Goal: Transaction & Acquisition: Purchase product/service

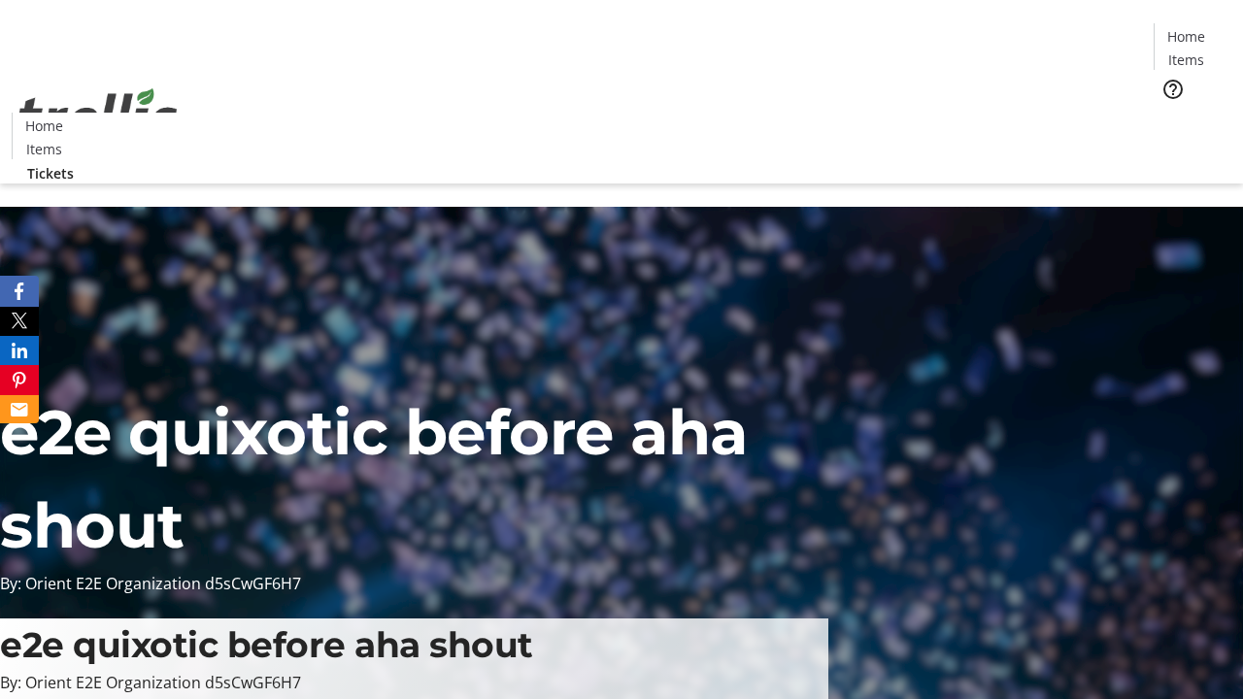
click at [1169, 113] on span "Tickets" at bounding box center [1192, 123] width 47 height 20
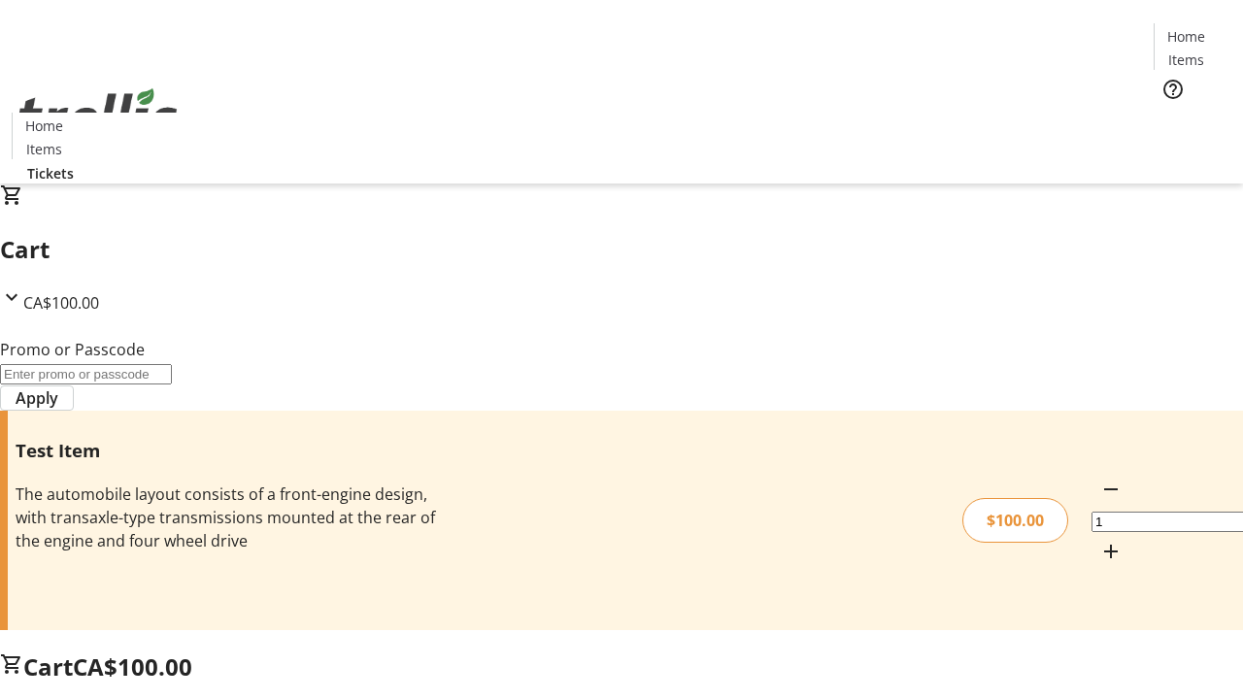
type input "FLAT"
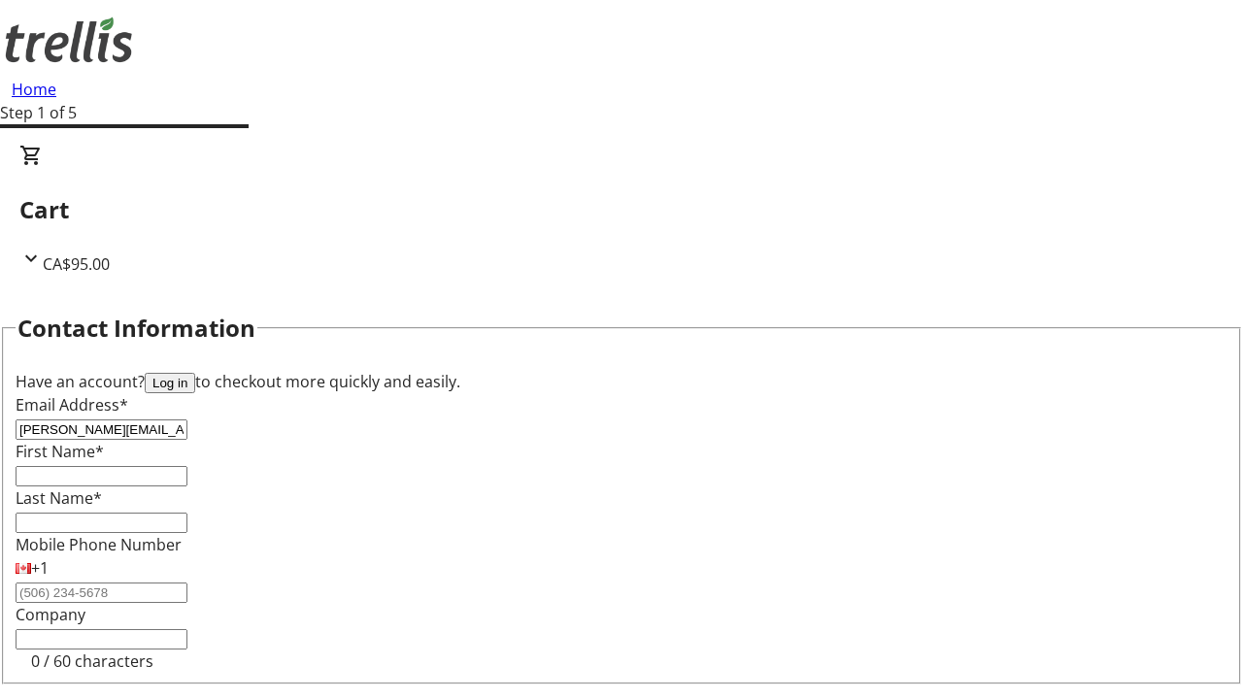
type input "[PERSON_NAME][EMAIL_ADDRESS][DOMAIN_NAME]"
type input "[PERSON_NAME]"
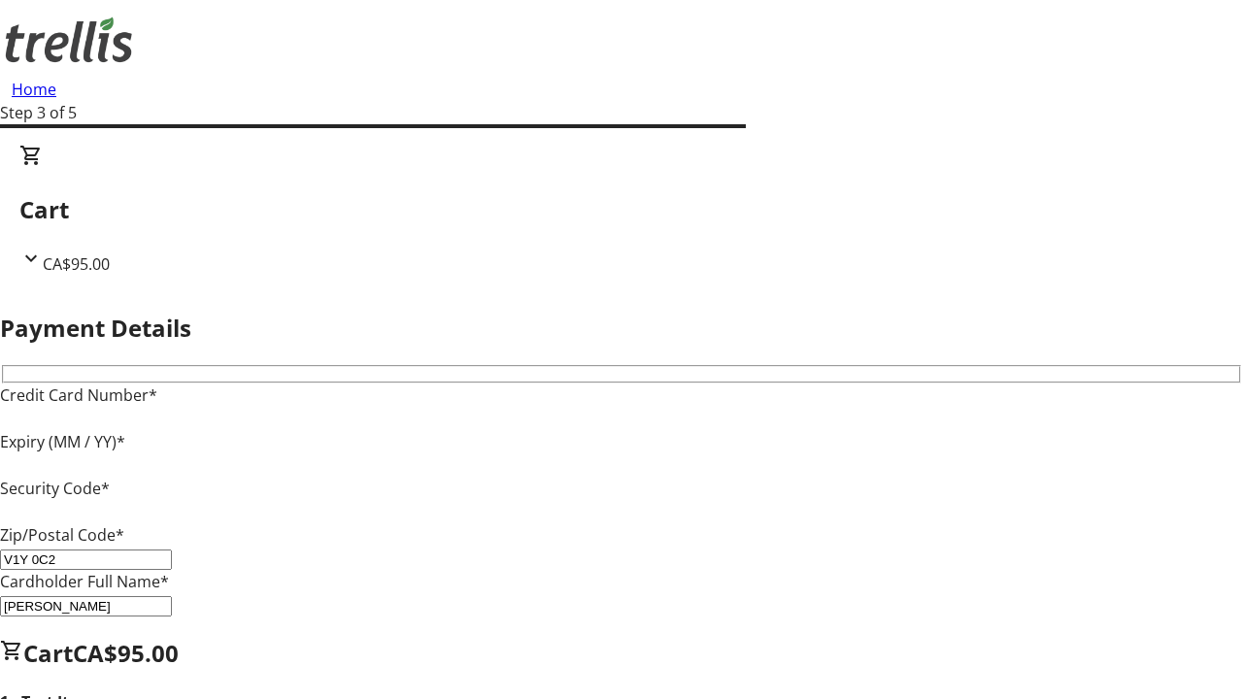
type input "V1Y 0C2"
